Goal: Information Seeking & Learning: Learn about a topic

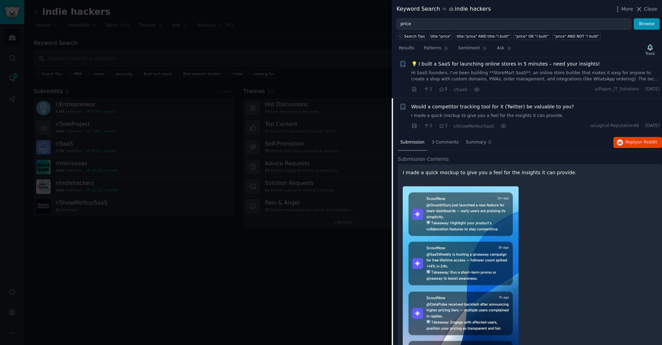
scroll to position [1543, 0]
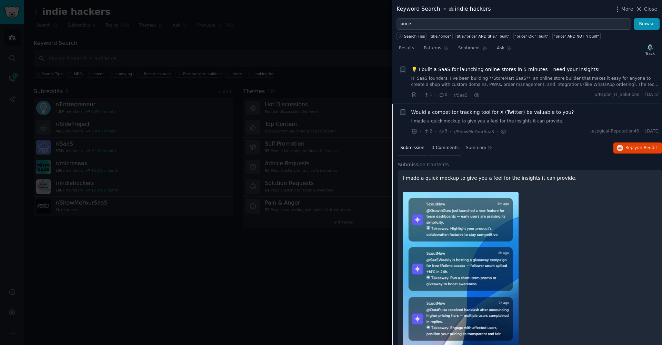
click at [437, 145] on span "3 Comments" at bounding box center [445, 148] width 27 height 6
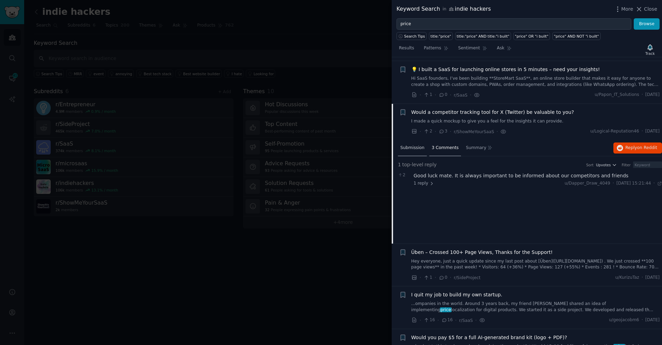
click at [416, 140] on div "Submission" at bounding box center [412, 148] width 29 height 17
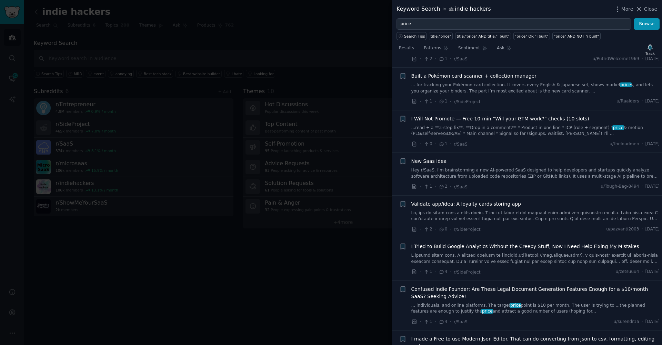
scroll to position [2065, 0]
click at [516, 210] on link at bounding box center [535, 216] width 249 height 12
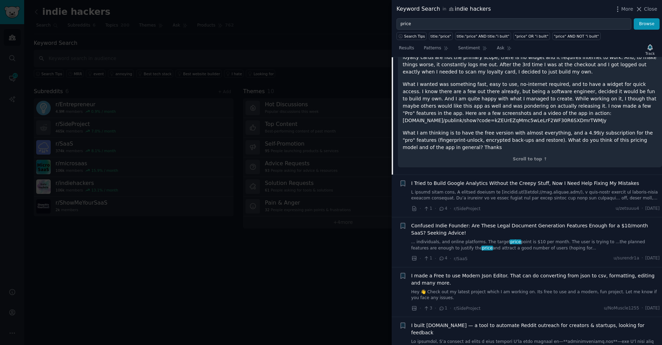
scroll to position [1998, 0]
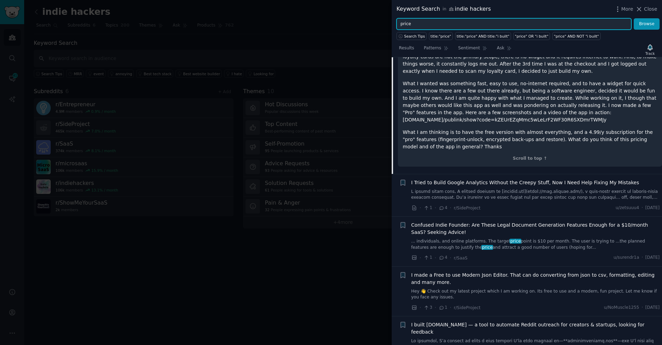
click at [402, 24] on input "price" at bounding box center [513, 24] width 235 height 12
type input "set price"
click at [647, 24] on button "Browse" at bounding box center [647, 24] width 26 height 12
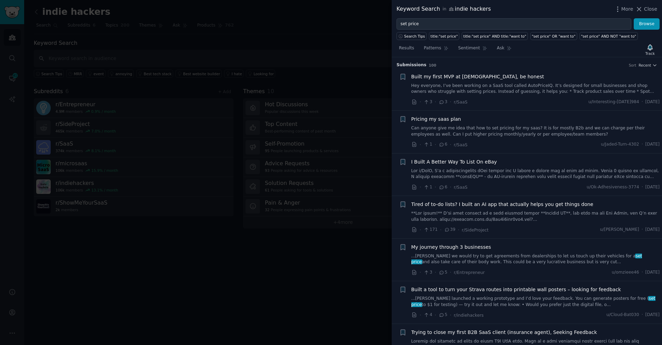
click at [516, 91] on link "Hey everyone, I’ve been working on a SaaS tool called AutoPriceIQ. It’s designe…" at bounding box center [535, 89] width 249 height 12
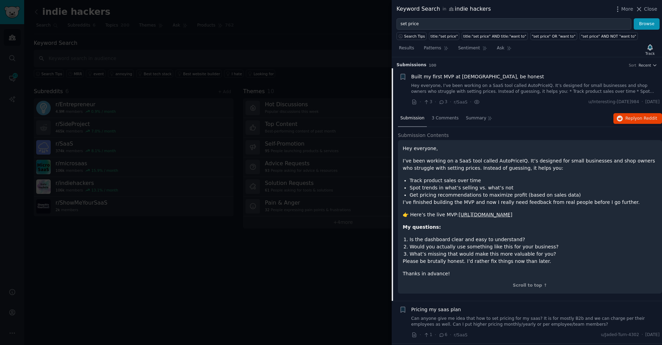
scroll to position [11, 0]
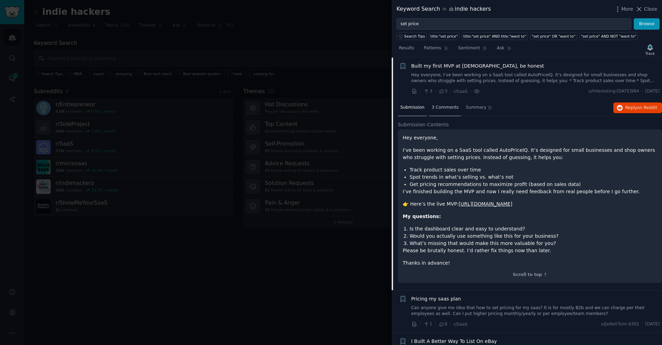
click at [453, 109] on span "3 Comments" at bounding box center [445, 107] width 27 height 6
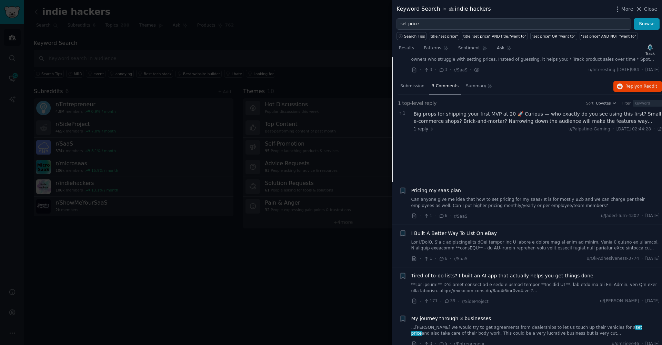
scroll to position [0, 0]
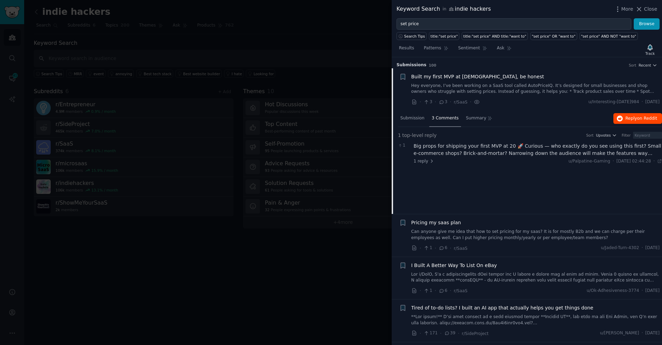
click at [625, 120] on span "Reply on Reddit" at bounding box center [641, 118] width 32 height 6
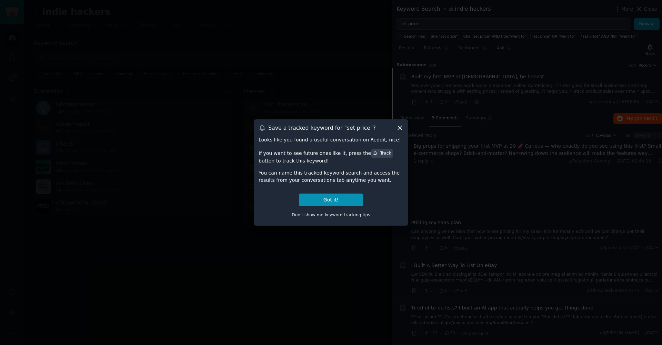
click at [399, 127] on icon at bounding box center [399, 127] width 7 height 7
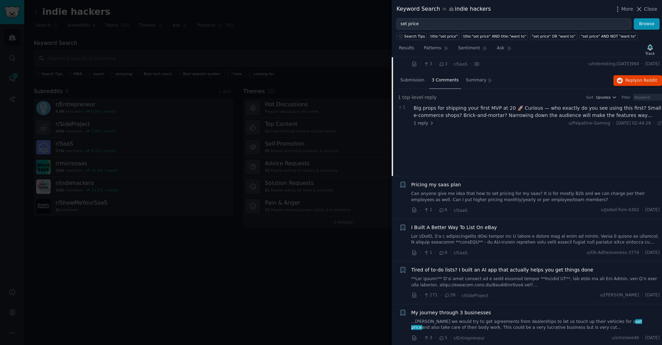
scroll to position [39, 0]
click at [493, 195] on link "Can anyone give me idea that how to set pricing for my saas? It is for mostly B…" at bounding box center [535, 195] width 249 height 12
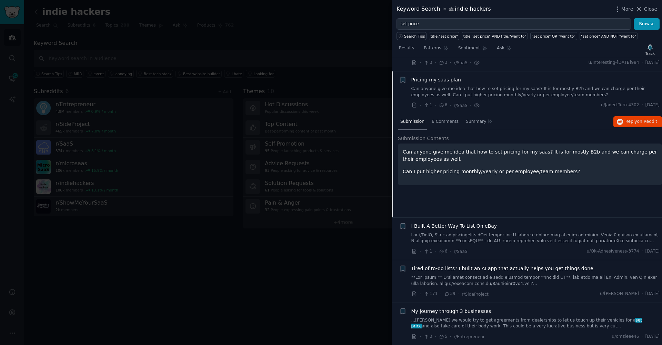
scroll to position [53, 0]
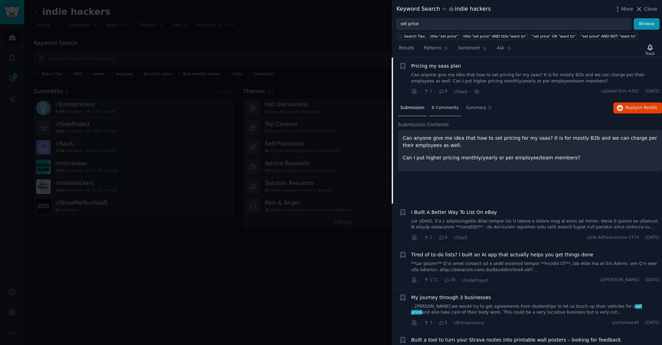
click at [446, 111] on div "6 Comments" at bounding box center [445, 108] width 32 height 17
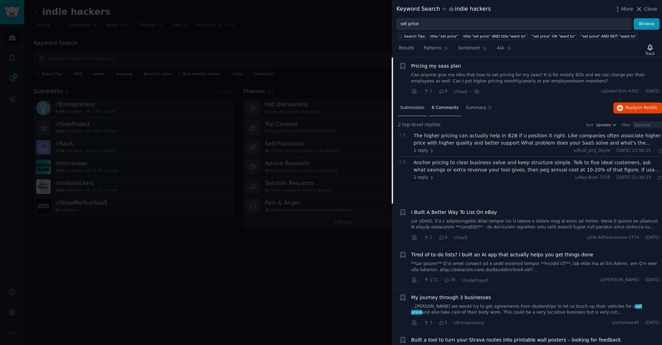
click at [413, 110] on div "Submission" at bounding box center [412, 108] width 29 height 17
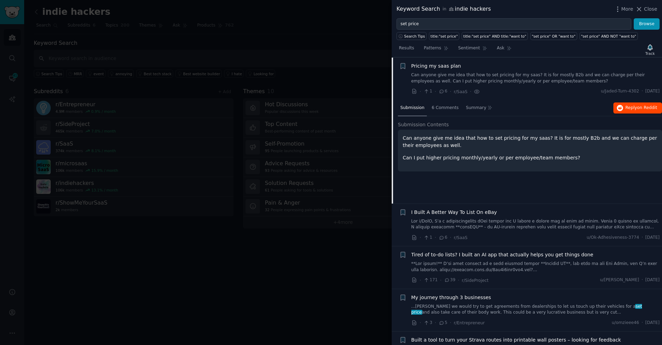
click at [634, 106] on span "Reply on Reddit" at bounding box center [641, 108] width 32 height 6
click at [401, 65] on icon "button" at bounding box center [403, 66] width 4 height 6
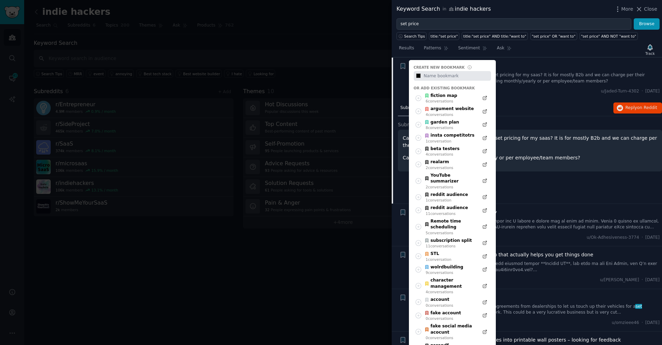
type input "#000000"
type input "p"
type input "#000000"
type input "pr"
type input "#000000"
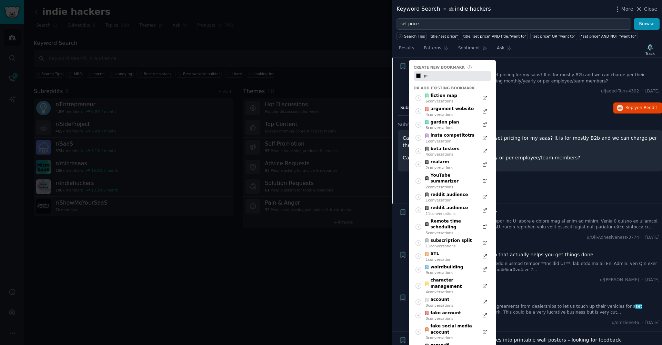
type input "pri"
type input "#000000"
type input "pric"
type input "#000000"
type input "prici"
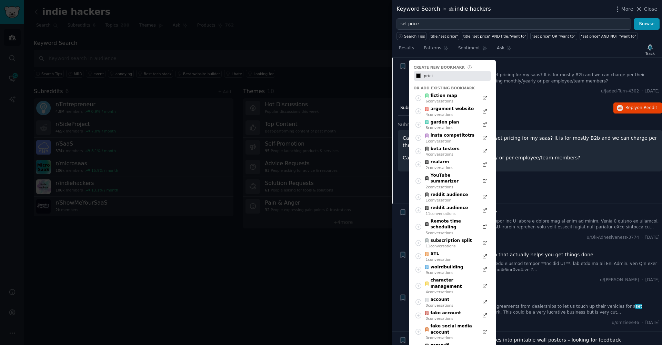
type input "#000000"
type input "pricin"
type input "#000000"
type input "pricing"
type input "#000000"
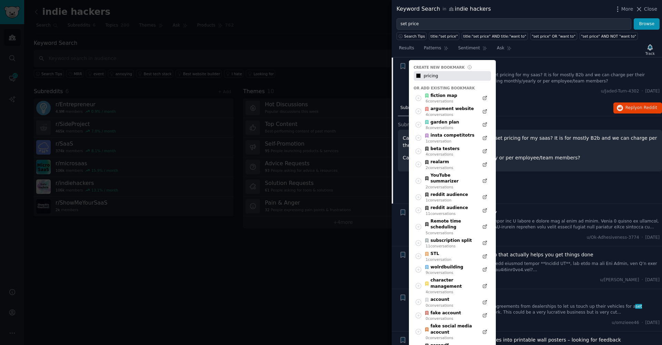
type input "pricing"
type input "#000000"
type input "pricing t"
type input "#000000"
type input "pricing to"
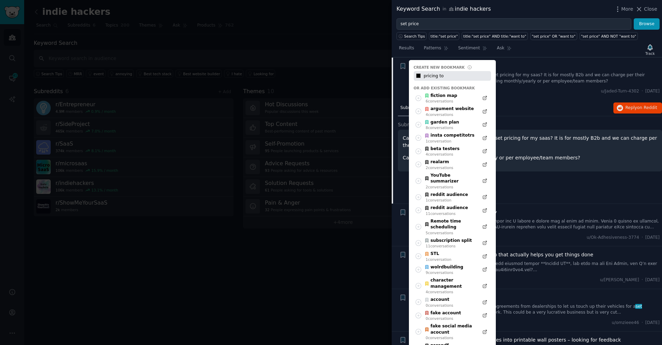
type input "#000000"
type input "pricing too"
type input "#000000"
type input "pricing tool"
type input "#000000"
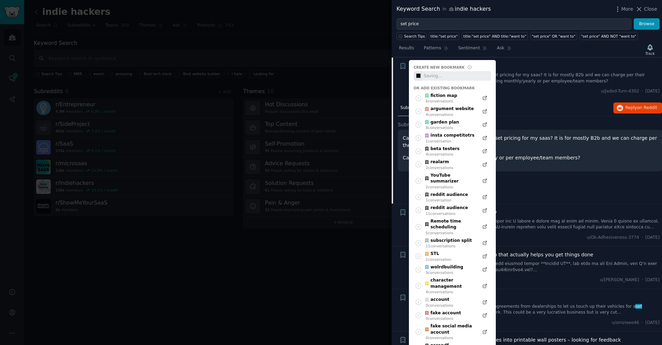
scroll to position [65, 0]
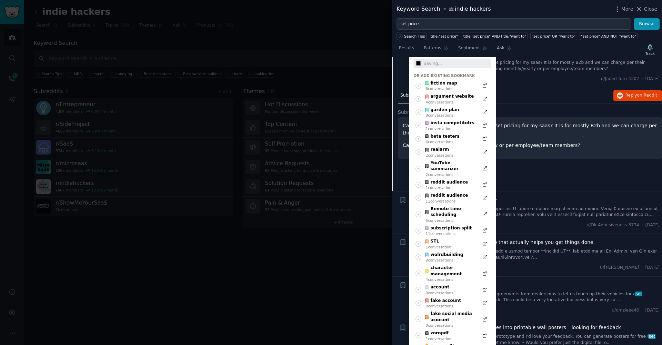
click at [557, 165] on div "Submission 6 Comments Summary Reply on Reddit Submission Contents Can anyone gi…" at bounding box center [530, 139] width 264 height 103
type input "#000000"
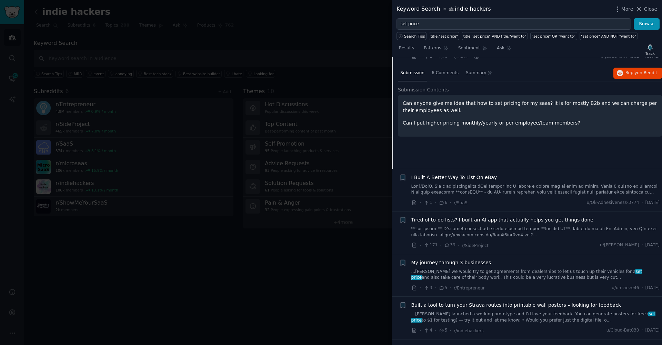
scroll to position [89, 0]
click at [516, 193] on div "I Built A Better Way To List On eBay · 1 · 6 · r/SaaS u/Ok-Adhesiveness-3774 · …" at bounding box center [535, 188] width 249 height 33
click at [502, 182] on link at bounding box center [535, 188] width 249 height 12
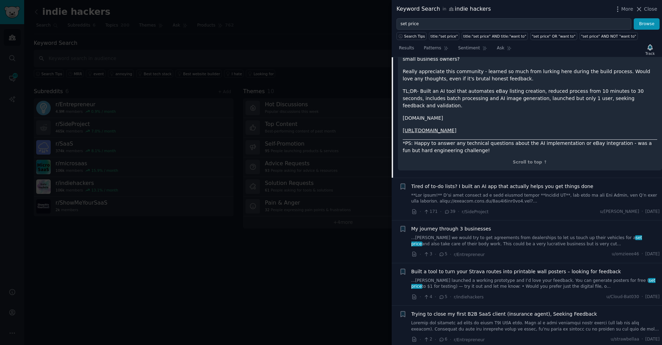
scroll to position [503, 0]
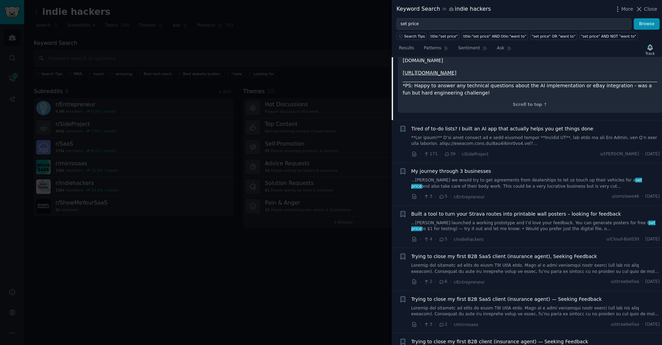
click at [515, 135] on link at bounding box center [535, 141] width 249 height 12
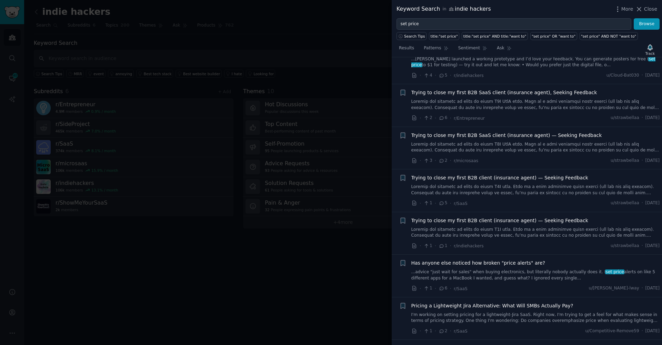
scroll to position [137, 0]
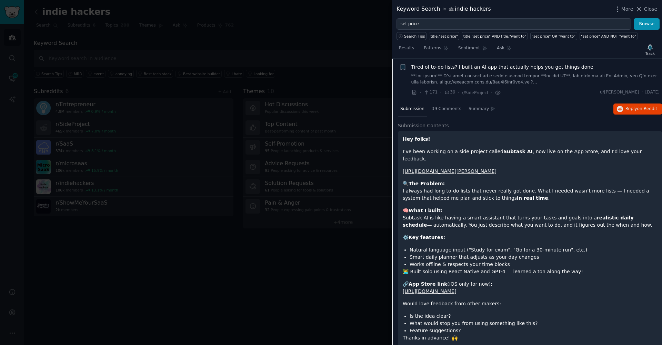
click at [490, 124] on div "Submission Contents Hey folks! I’ve been working on a side project called Subta…" at bounding box center [530, 239] width 264 height 235
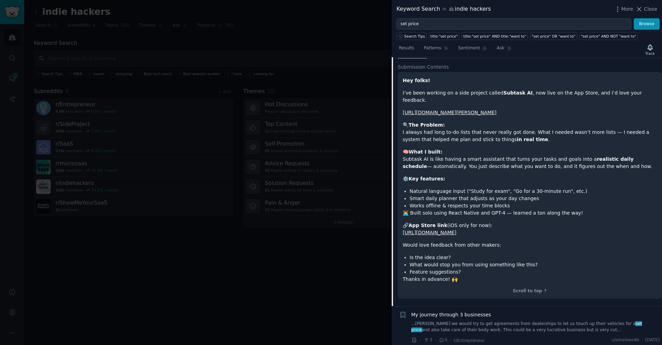
scroll to position [164, 0]
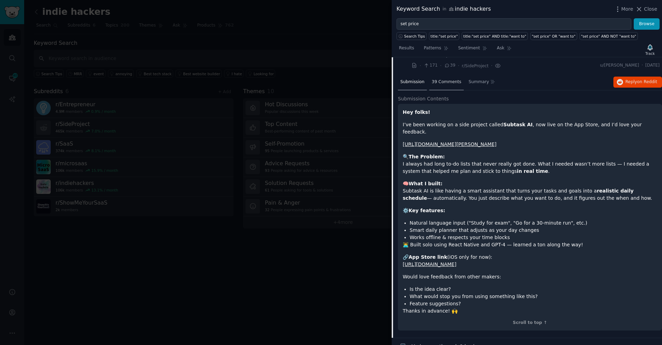
click at [432, 79] on span "39 Comments" at bounding box center [447, 82] width 30 height 6
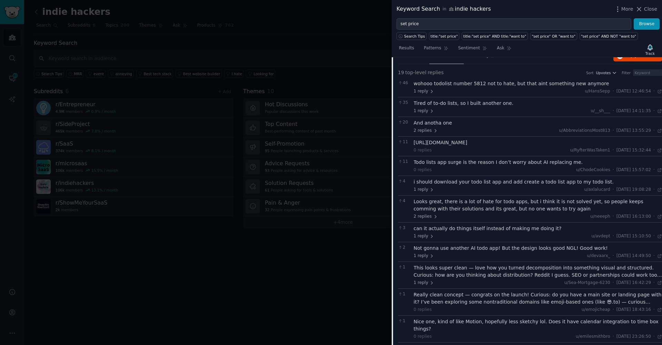
scroll to position [194, 0]
